Goal: Information Seeking & Learning: Learn about a topic

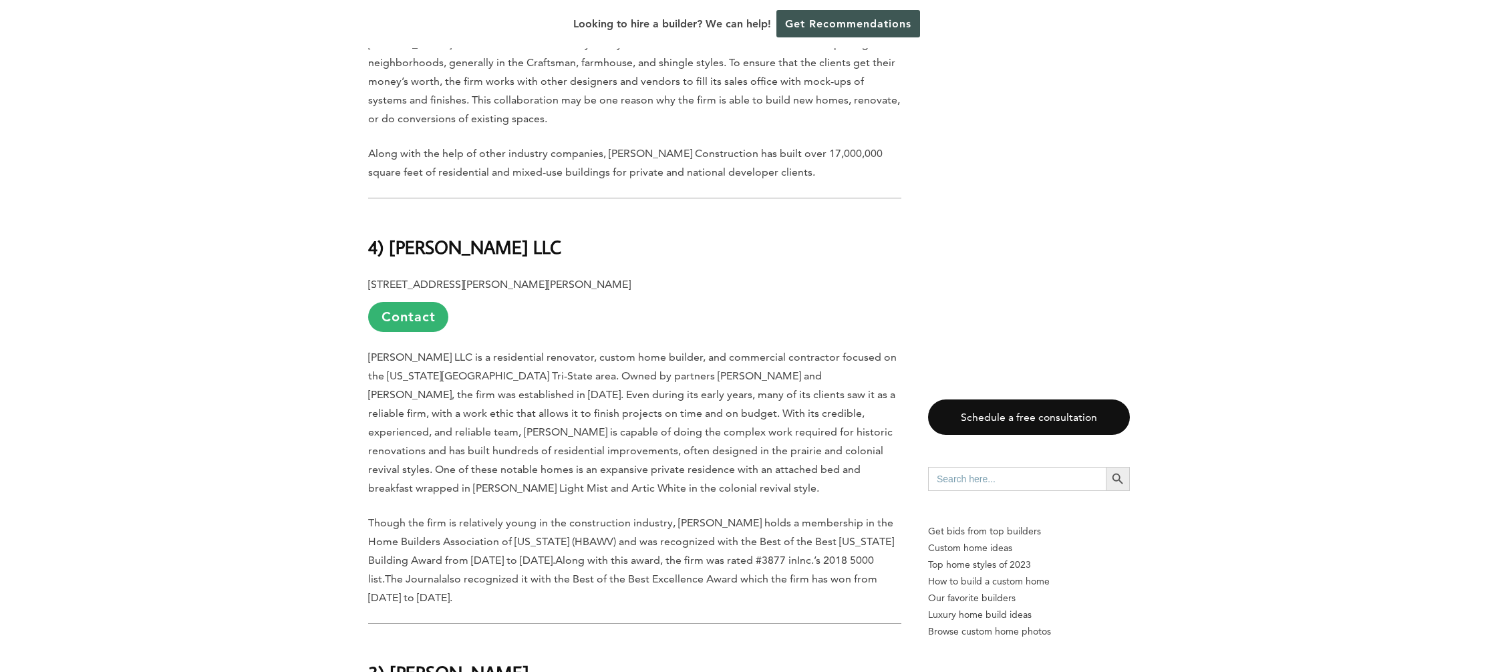
scroll to position [1737, 0]
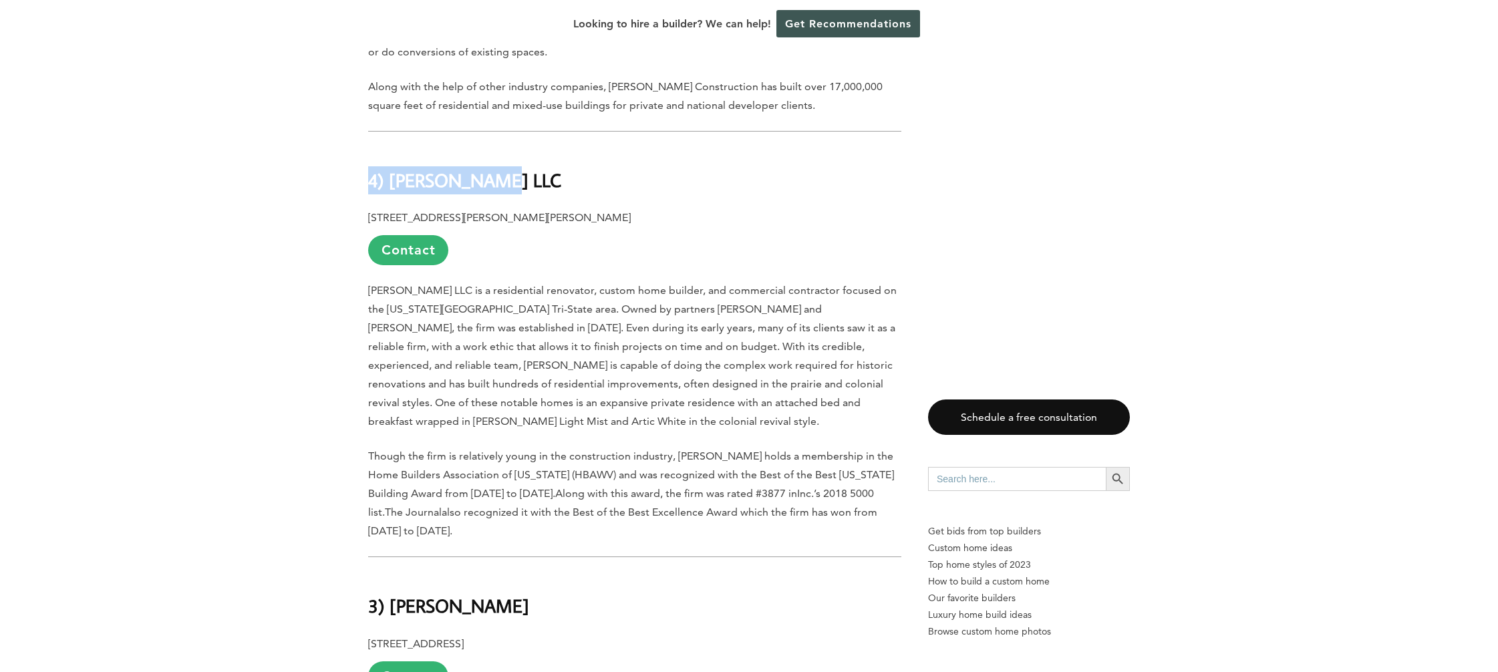
drag, startPoint x: 485, startPoint y: 124, endPoint x: 359, endPoint y: 124, distance: 125.6
drag, startPoint x: 434, startPoint y: 132, endPoint x: 571, endPoint y: 111, distance: 139.2
click at [598, 148] on h2 "4) [PERSON_NAME] LLC" at bounding box center [634, 171] width 533 height 46
click at [423, 168] on b "4) [PERSON_NAME] LLC" at bounding box center [464, 179] width 193 height 23
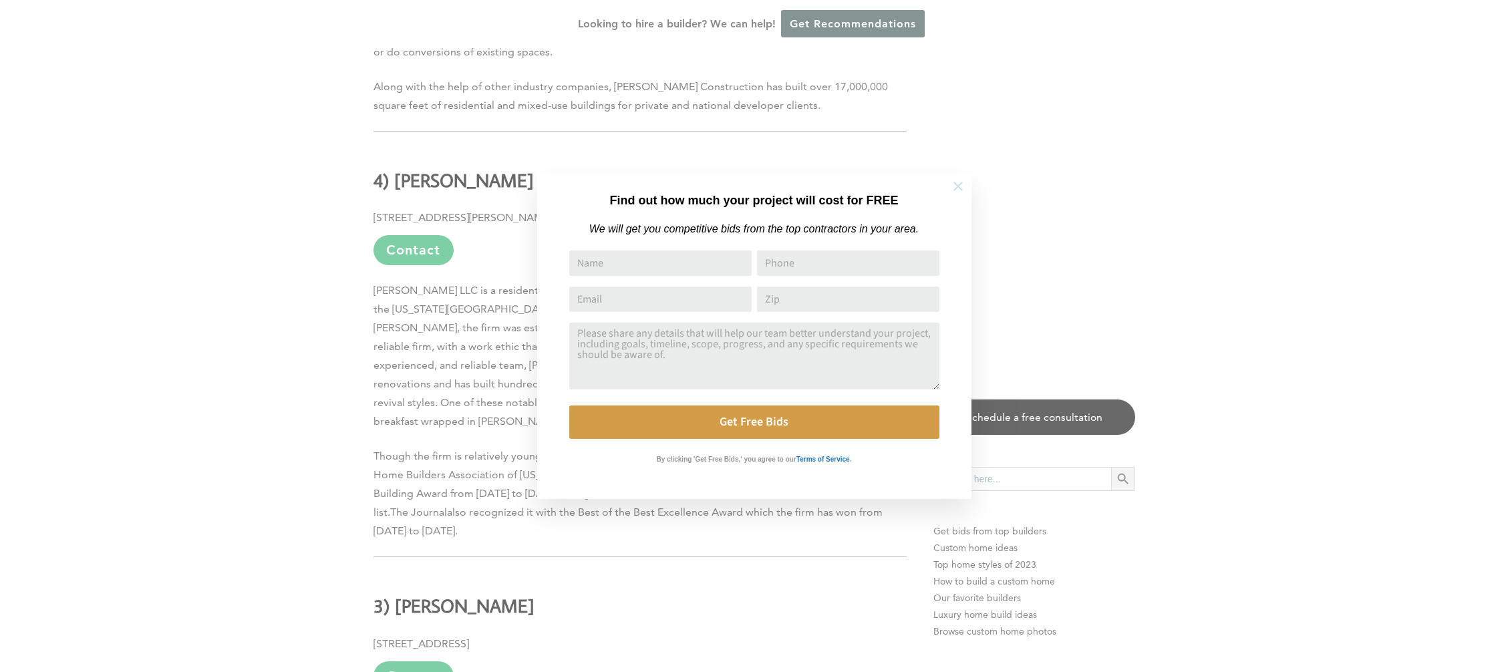
click at [956, 190] on icon at bounding box center [958, 186] width 15 height 15
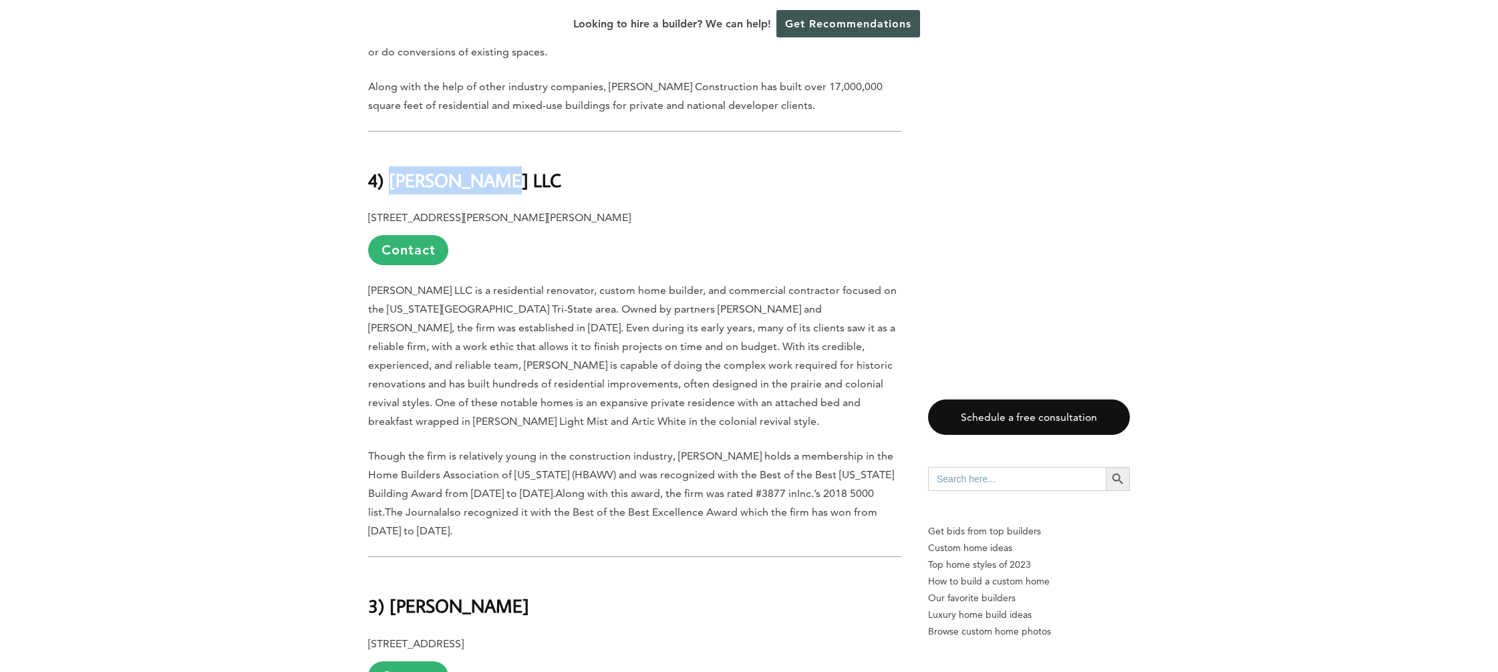
drag, startPoint x: 388, startPoint y: 128, endPoint x: 473, endPoint y: 124, distance: 84.9
click at [510, 148] on h2 "4) [PERSON_NAME] LLC" at bounding box center [634, 171] width 533 height 46
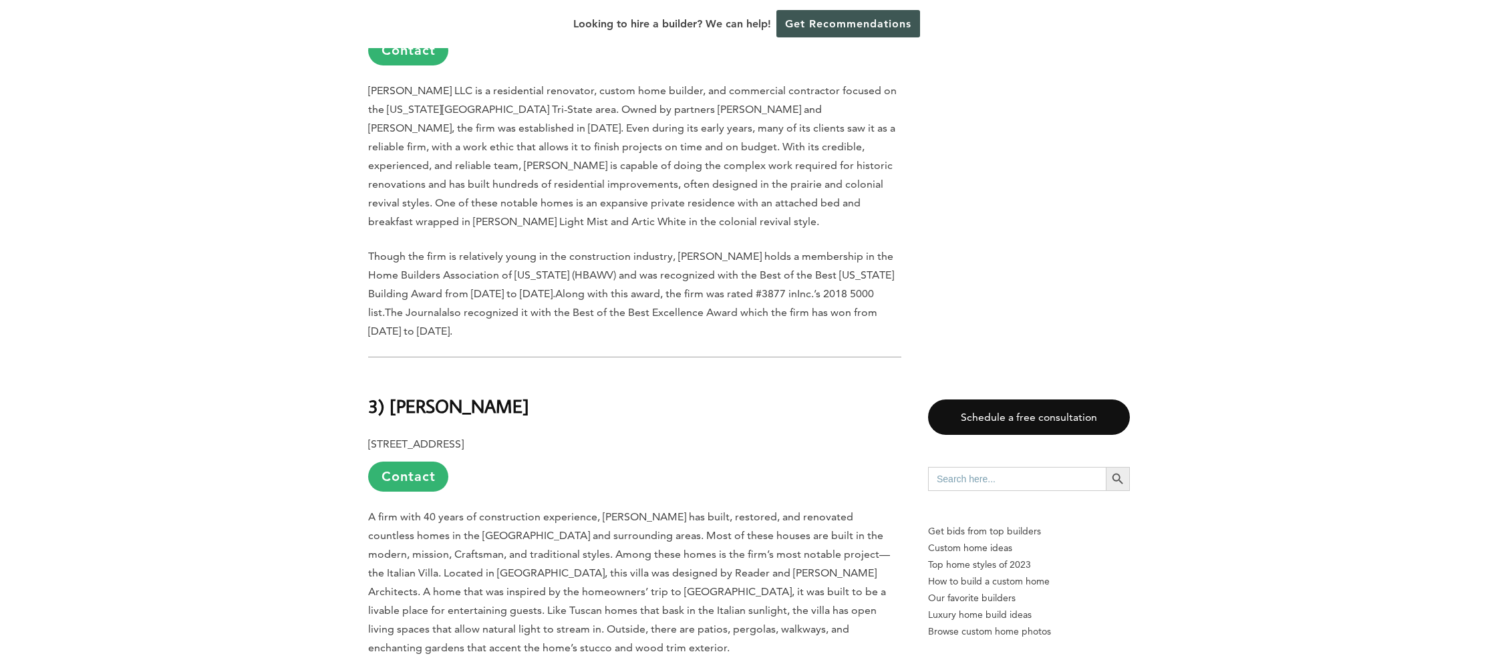
scroll to position [1937, 0]
drag, startPoint x: 391, startPoint y: 352, endPoint x: 514, endPoint y: 349, distance: 123.0
click at [514, 394] on b "3) [PERSON_NAME]" at bounding box center [448, 405] width 161 height 23
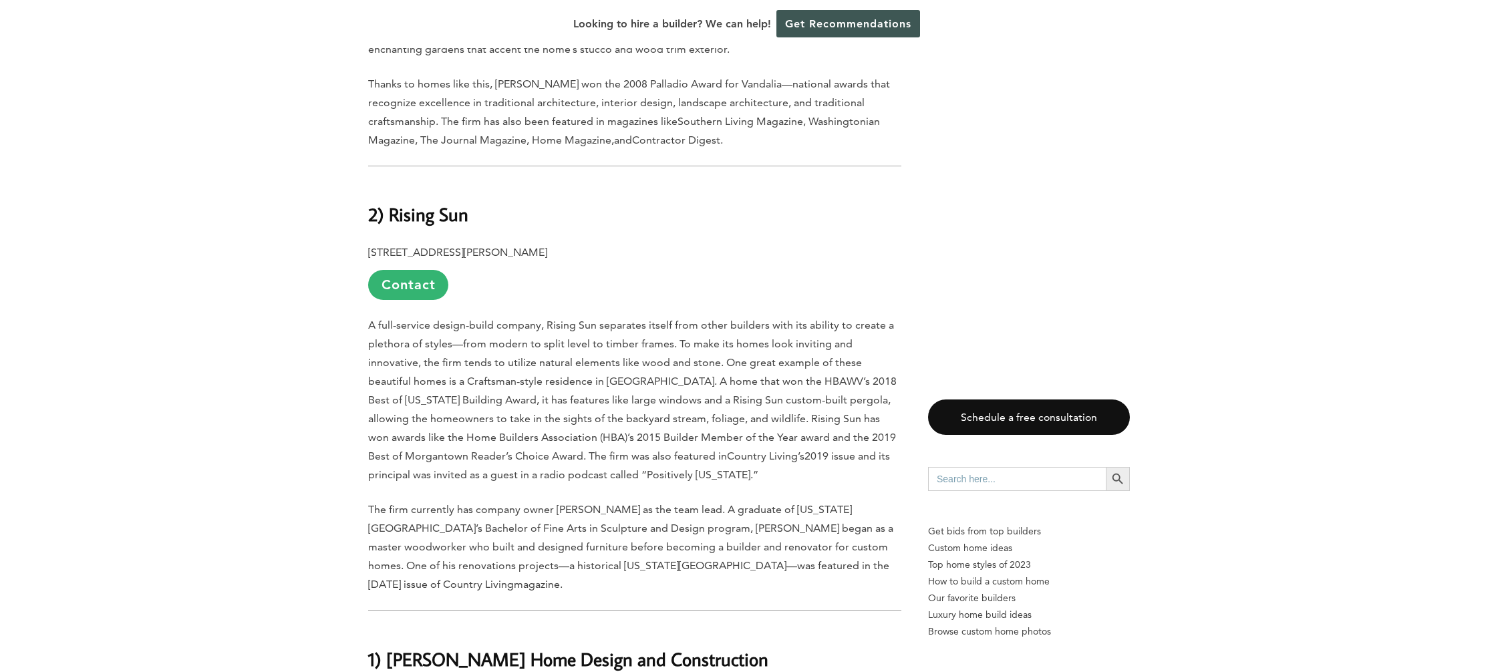
scroll to position [2539, 0]
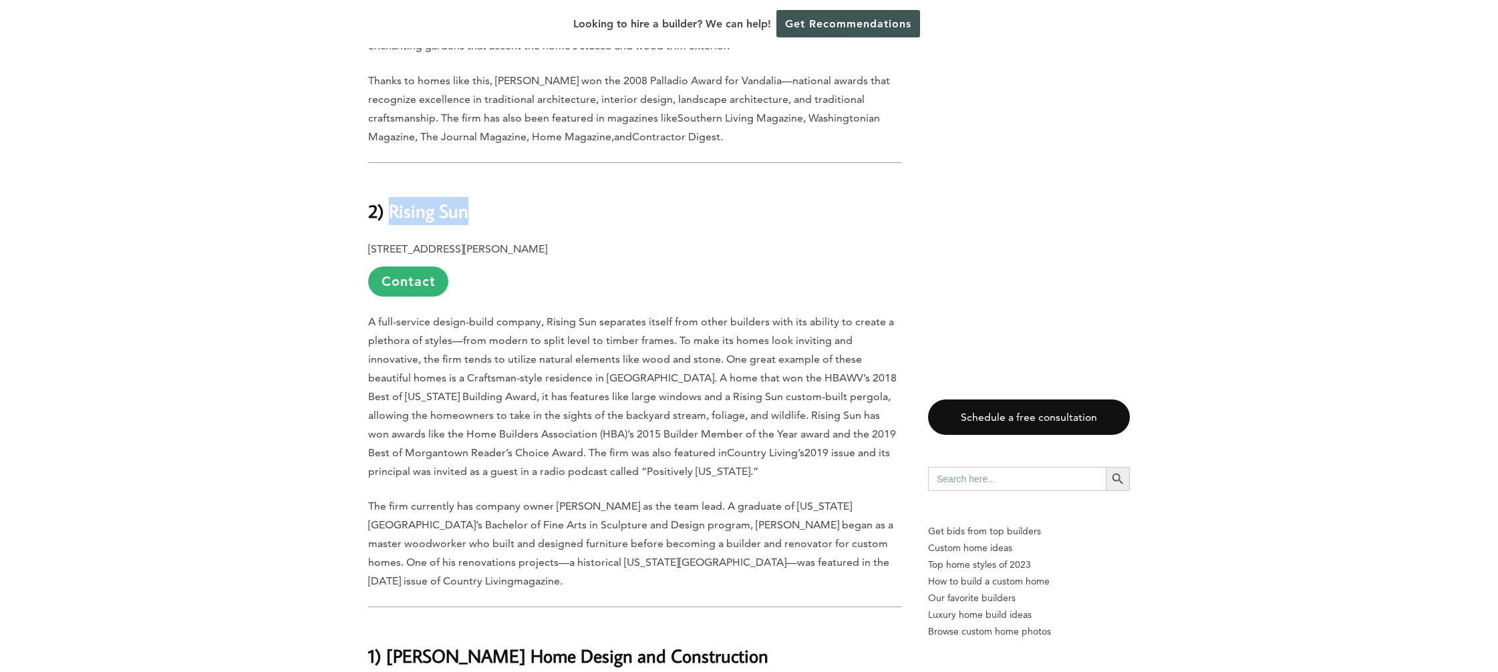
drag, startPoint x: 392, startPoint y: 146, endPoint x: 475, endPoint y: 157, distance: 84.3
click at [475, 179] on h2 "2) Rising Sun" at bounding box center [634, 202] width 533 height 46
copy b "Rising Sun"
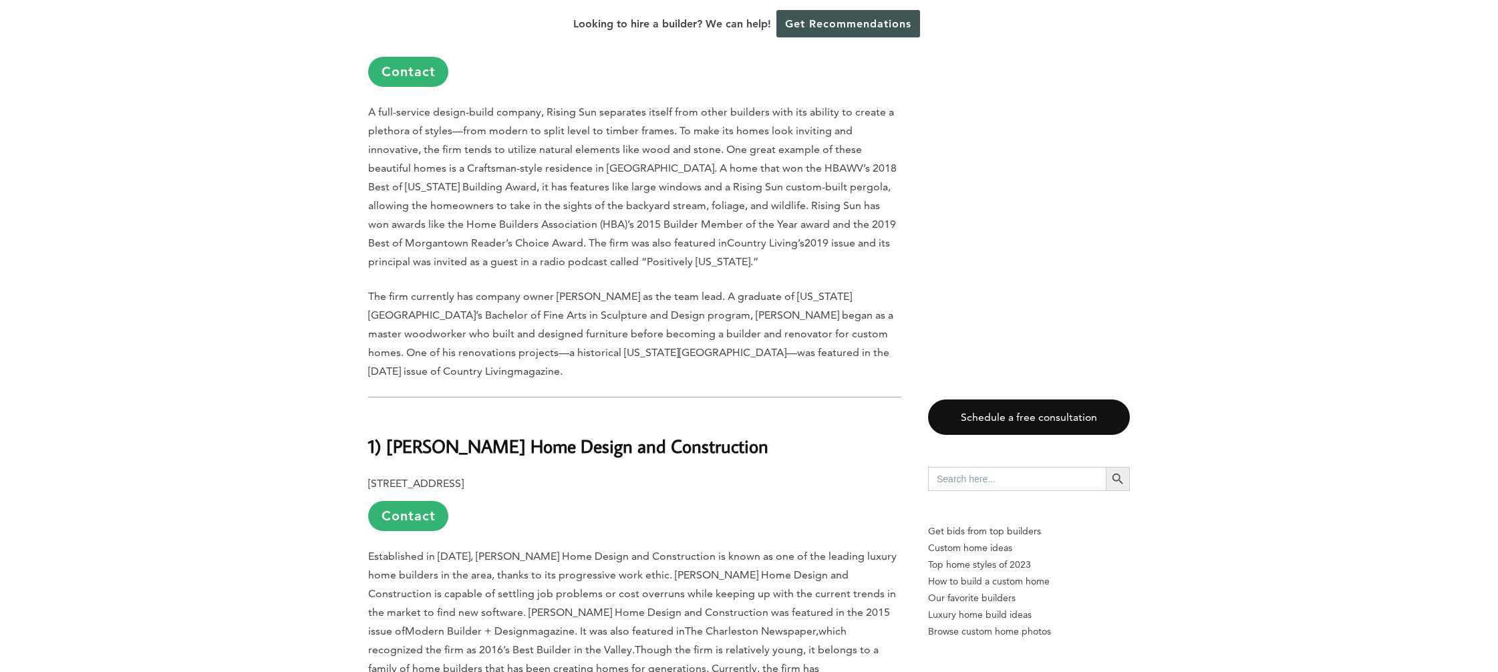
scroll to position [2806, 0]
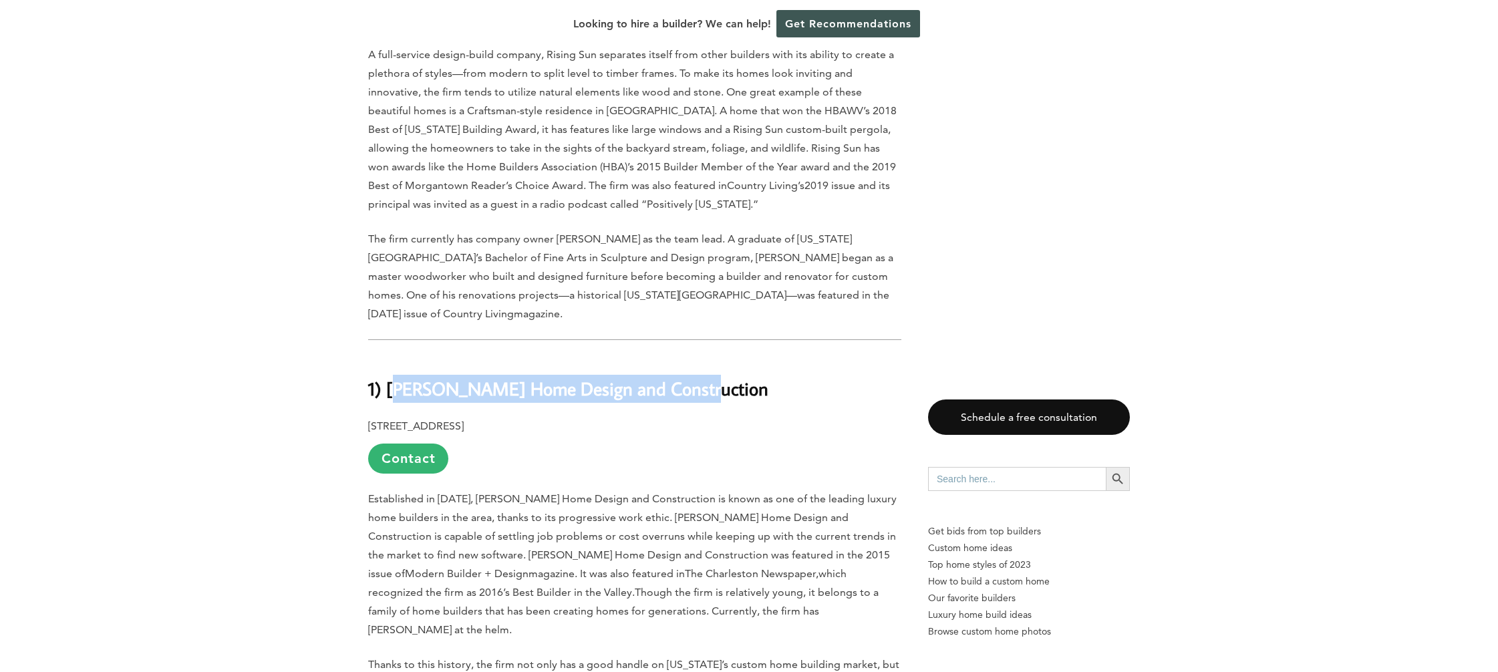
drag, startPoint x: 392, startPoint y: 338, endPoint x: 707, endPoint y: 335, distance: 314.7
click at [707, 356] on h2 "1) [PERSON_NAME] Home Design and Construction" at bounding box center [634, 379] width 533 height 46
drag, startPoint x: 707, startPoint y: 335, endPoint x: 385, endPoint y: 321, distance: 322.3
click at [385, 356] on h2 "1) [PERSON_NAME] Home Design and Construction" at bounding box center [634, 379] width 533 height 46
